Goal: Complete application form

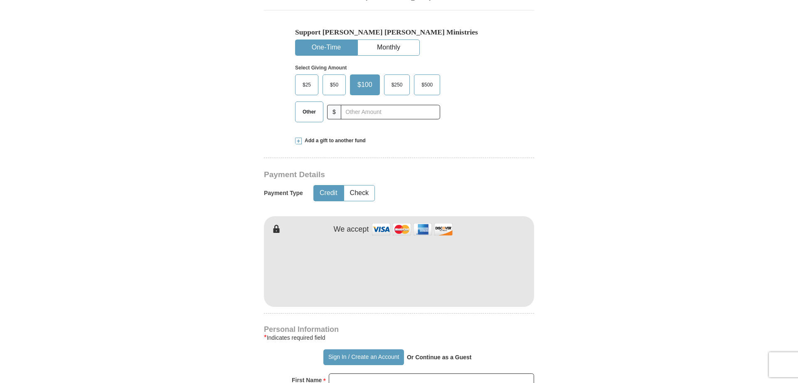
scroll to position [424, 0]
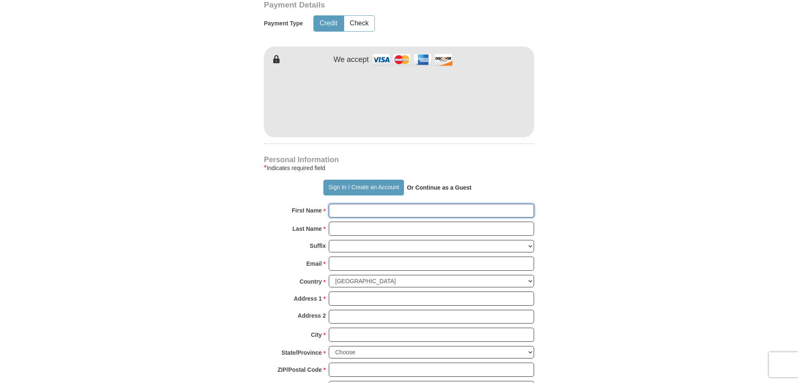
click at [359, 210] on input "First Name *" at bounding box center [431, 211] width 205 height 14
type input "[PERSON_NAME]"
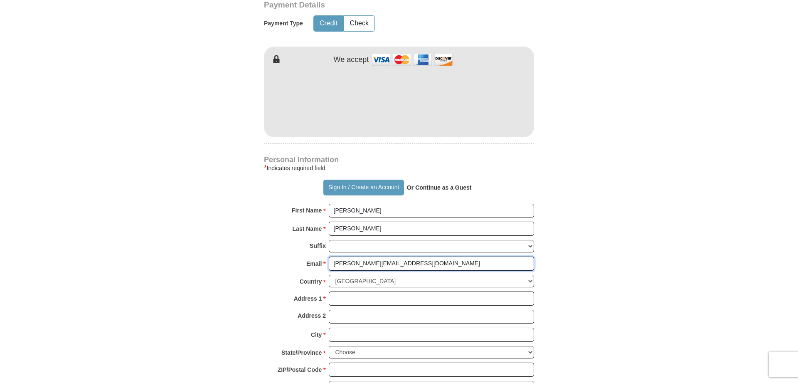
type input "[PERSON_NAME][EMAIL_ADDRESS][DOMAIN_NAME]"
type input "[STREET_ADDRESS]"
type input "Antioch"
select select "TN"
type input "37013"
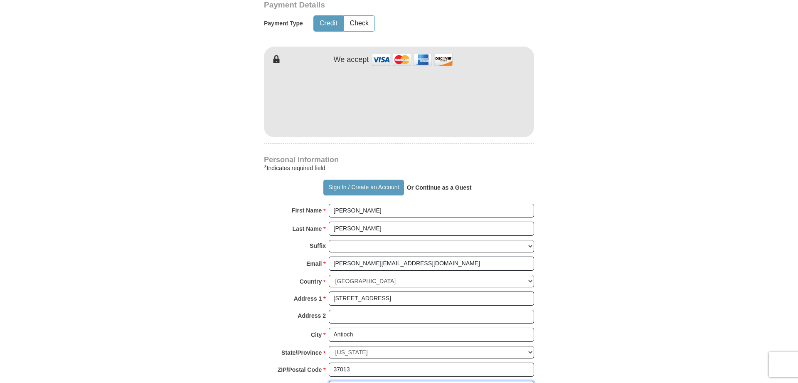
scroll to position [619, 0]
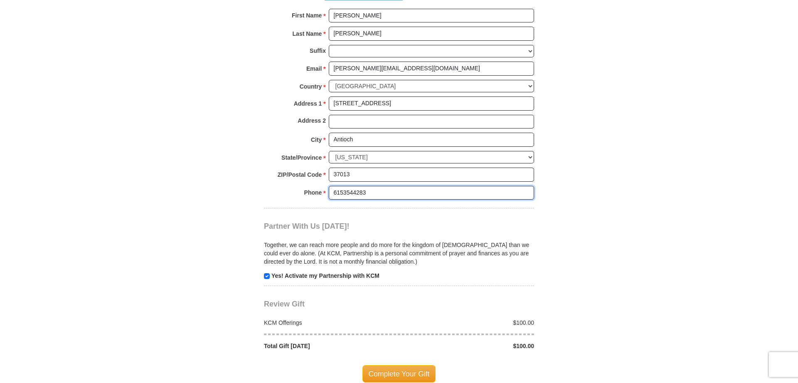
type input "6153544283"
click at [266, 277] on input "checkbox" at bounding box center [267, 276] width 6 height 6
checkbox input "false"
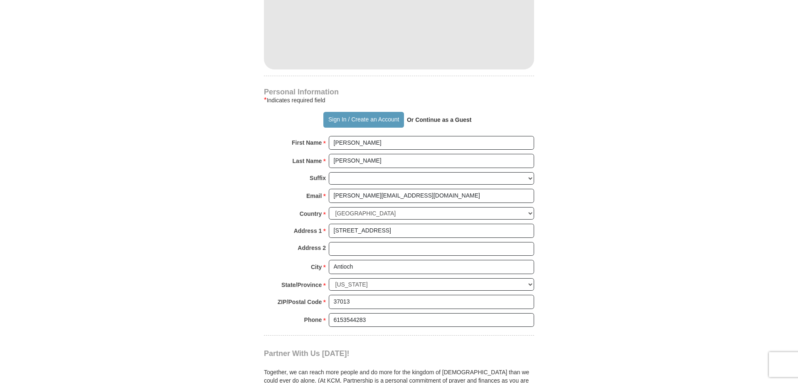
scroll to position [704, 0]
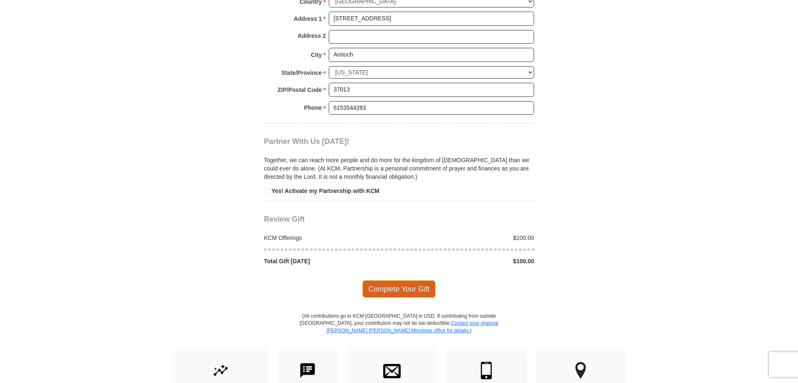
click at [408, 286] on span "Complete Your Gift" at bounding box center [399, 288] width 74 height 17
